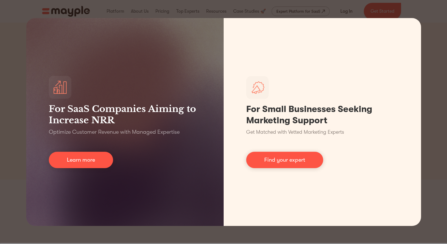
click at [428, 108] on div "For SaaS Companies Aiming to Increase NRR Optimize Customer Revenue with Manage…" at bounding box center [223, 122] width 447 height 244
click at [437, 32] on div "For SaaS Companies Aiming to Increase NRR Optimize Customer Revenue with Manage…" at bounding box center [223, 122] width 447 height 244
click at [22, 176] on div "For SaaS Companies Aiming to Increase NRR Optimize Customer Revenue with Manage…" at bounding box center [223, 122] width 447 height 244
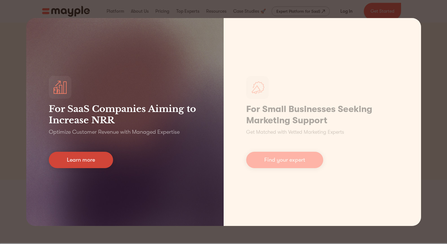
click at [75, 158] on link "Learn more" at bounding box center [81, 160] width 64 height 16
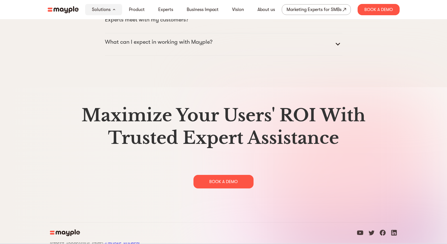
scroll to position [2901, 0]
